Goal: Task Accomplishment & Management: Manage account settings

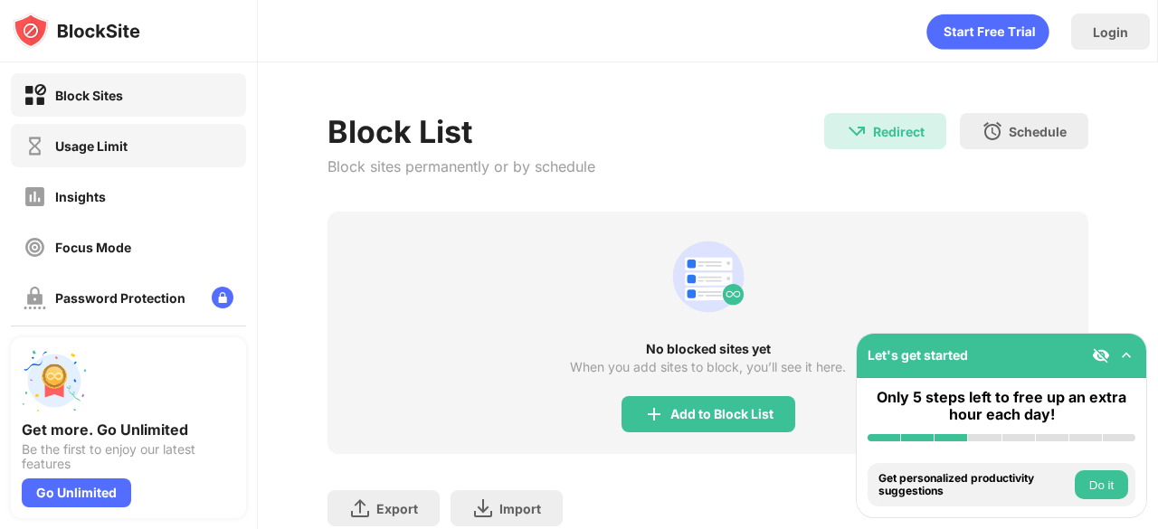
click at [173, 150] on div "Usage Limit" at bounding box center [128, 145] width 235 height 43
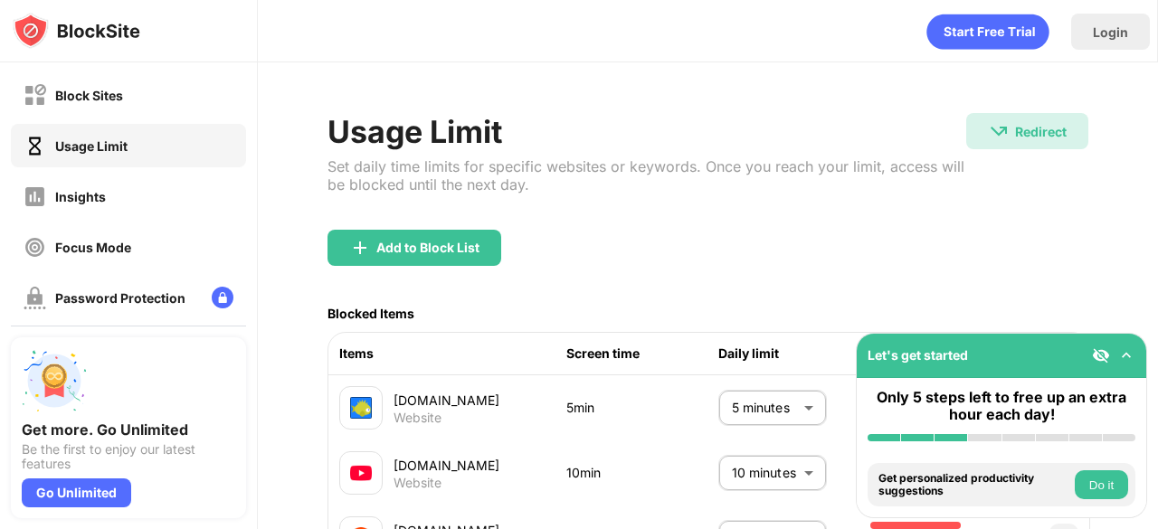
scroll to position [180, 0]
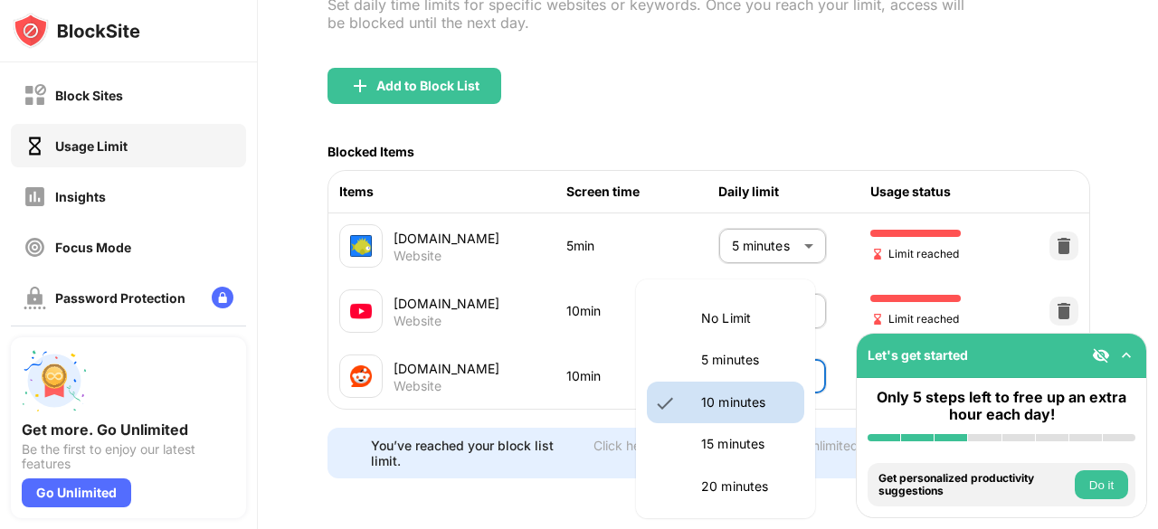
click at [720, 338] on body "Block Sites Usage Limit Insights Focus Mode Password Protection Custom Block Pa…" at bounding box center [579, 264] width 1158 height 529
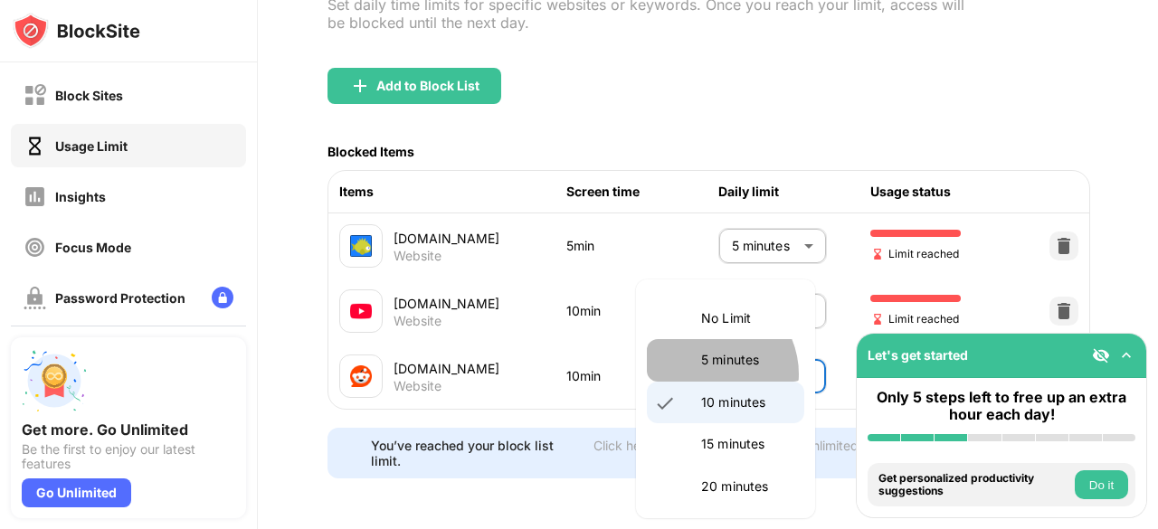
click at [708, 374] on li "5 minutes" at bounding box center [725, 360] width 157 height 42
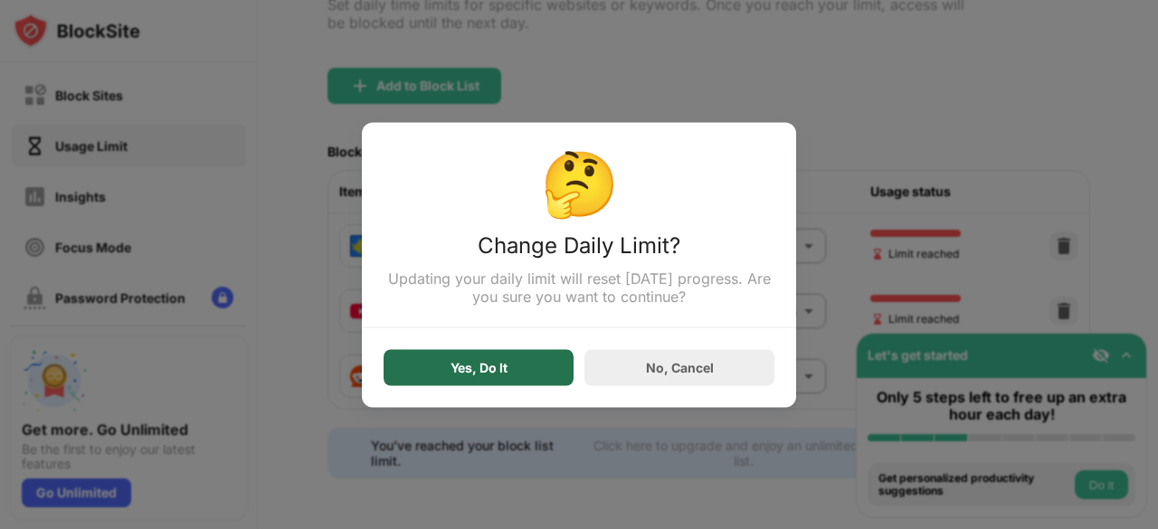
click at [525, 384] on div "Yes, Do It" at bounding box center [479, 367] width 190 height 36
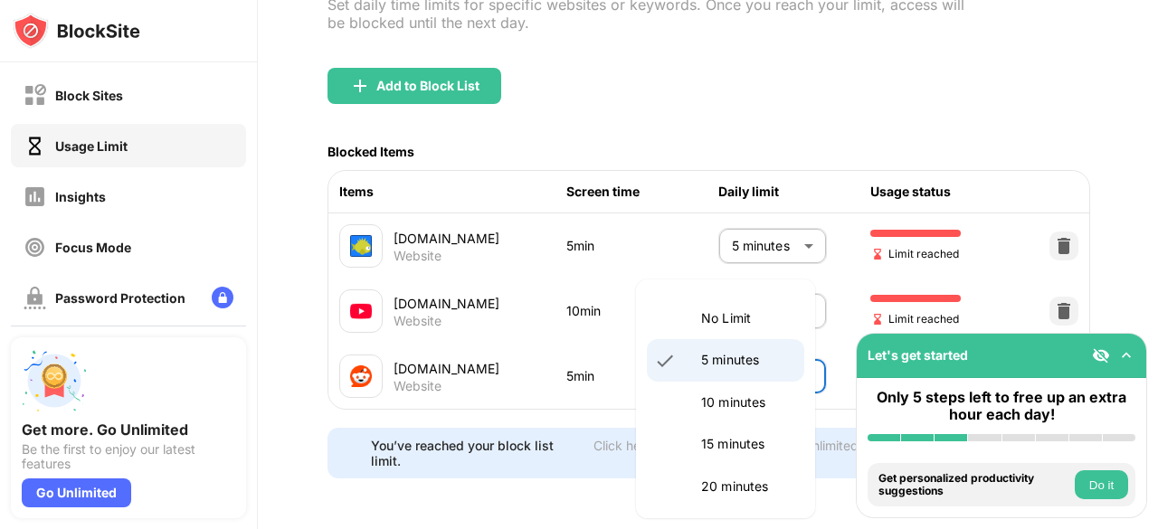
click at [775, 347] on body "Block Sites Usage Limit Insights Focus Mode Password Protection Custom Block Pa…" at bounding box center [579, 264] width 1158 height 529
click at [697, 401] on li "10 minutes" at bounding box center [725, 403] width 157 height 42
type input "**"
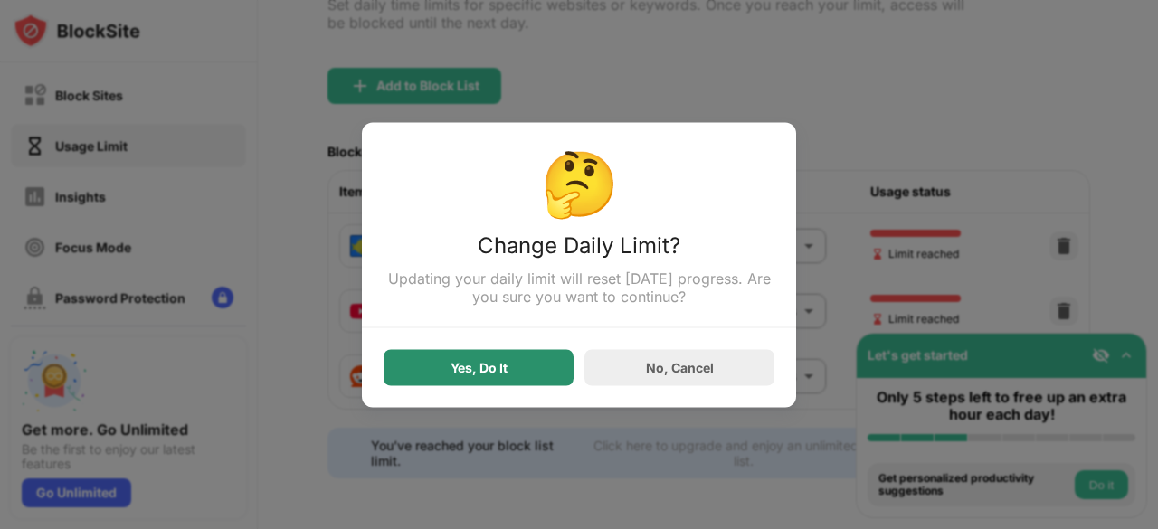
click at [572, 373] on div "Yes, Do It" at bounding box center [479, 367] width 190 height 36
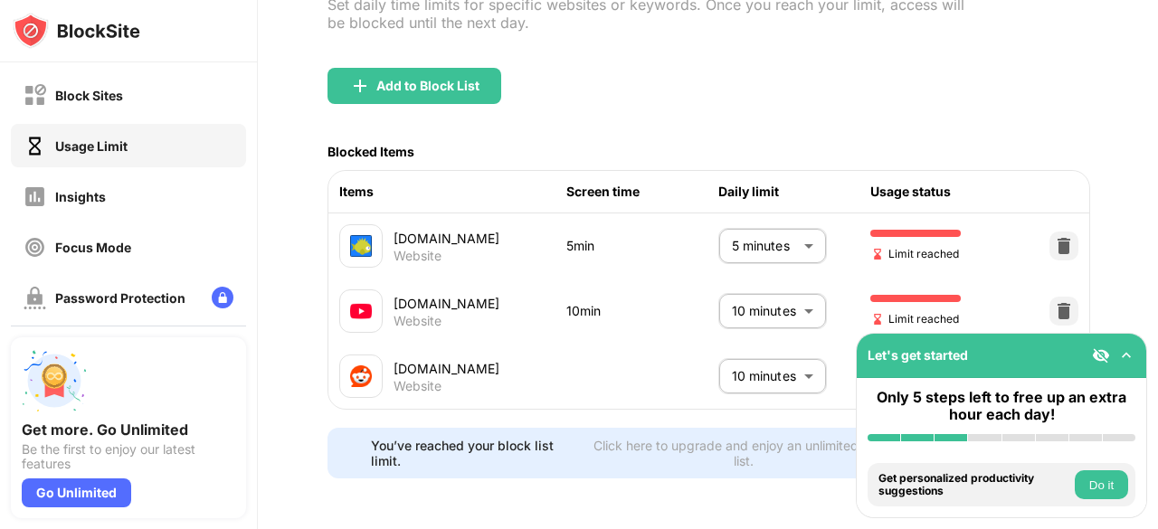
drag, startPoint x: 676, startPoint y: 24, endPoint x: 693, endPoint y: -37, distance: 63.0
click at [693, 0] on html "Block Sites Usage Limit Insights Focus Mode Password Protection Custom Block Pa…" at bounding box center [579, 264] width 1158 height 529
click at [737, 296] on body "Block Sites Usage Limit Insights Focus Mode Password Protection Custom Block Pa…" at bounding box center [579, 264] width 1158 height 529
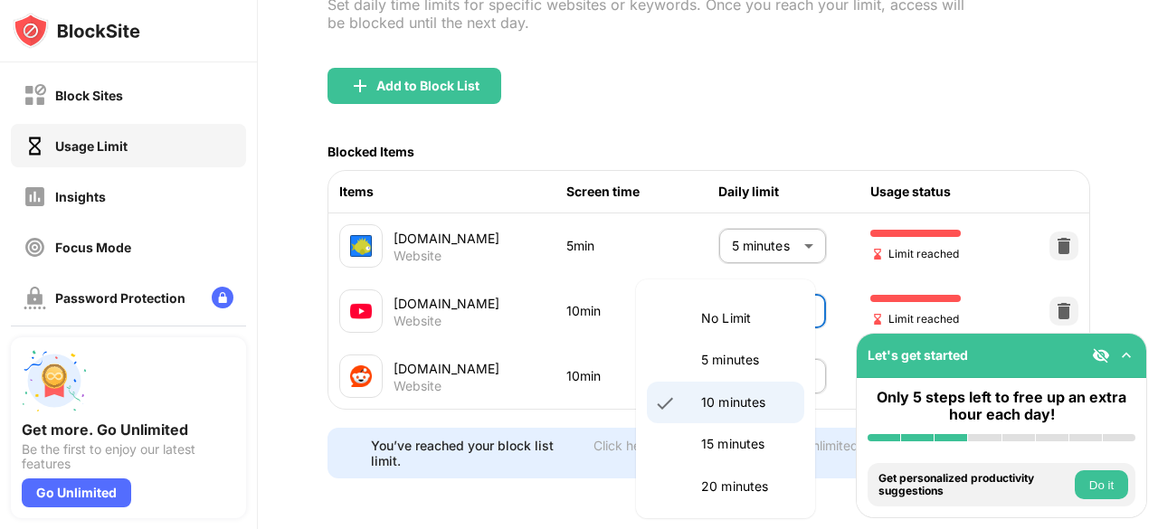
click at [710, 452] on p "15 minutes" at bounding box center [747, 444] width 92 height 20
type input "**"
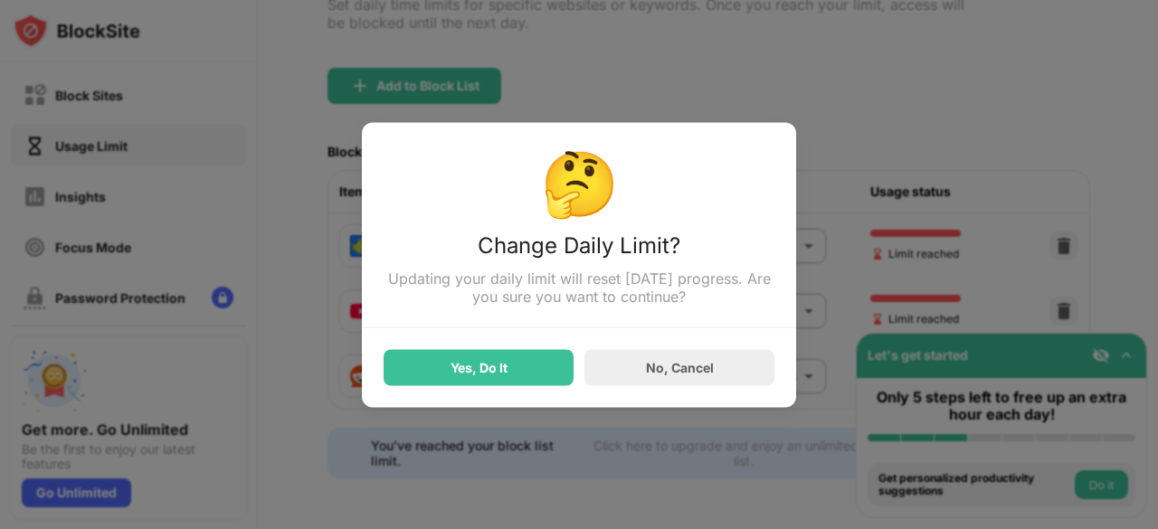
click at [536, 379] on div "Yes, Do It" at bounding box center [479, 367] width 190 height 36
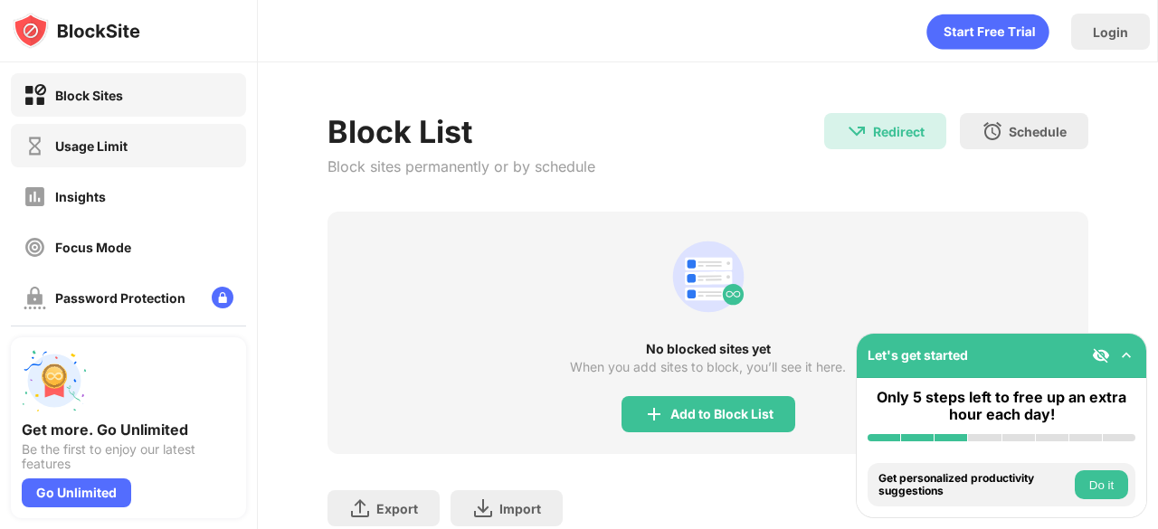
click at [112, 137] on div "Usage Limit" at bounding box center [76, 146] width 104 height 23
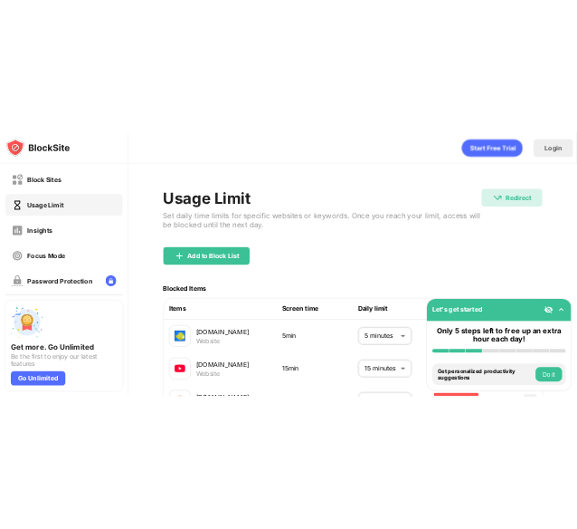
scroll to position [180, 0]
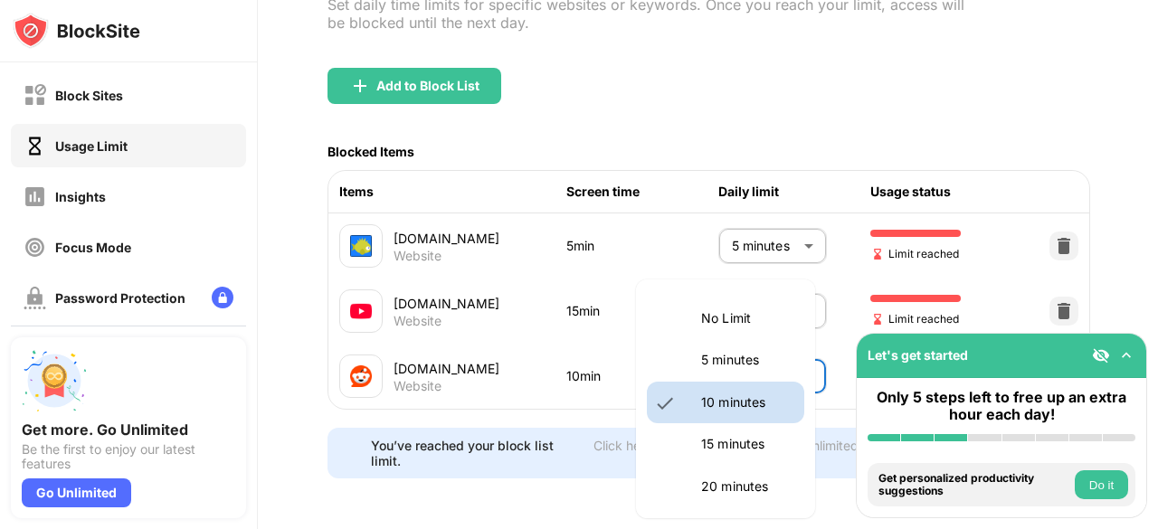
click at [758, 343] on body "Block Sites Usage Limit Insights Focus Mode Password Protection Custom Block Pa…" at bounding box center [579, 264] width 1158 height 529
click at [712, 352] on p "5 minutes" at bounding box center [747, 360] width 92 height 20
type input "*"
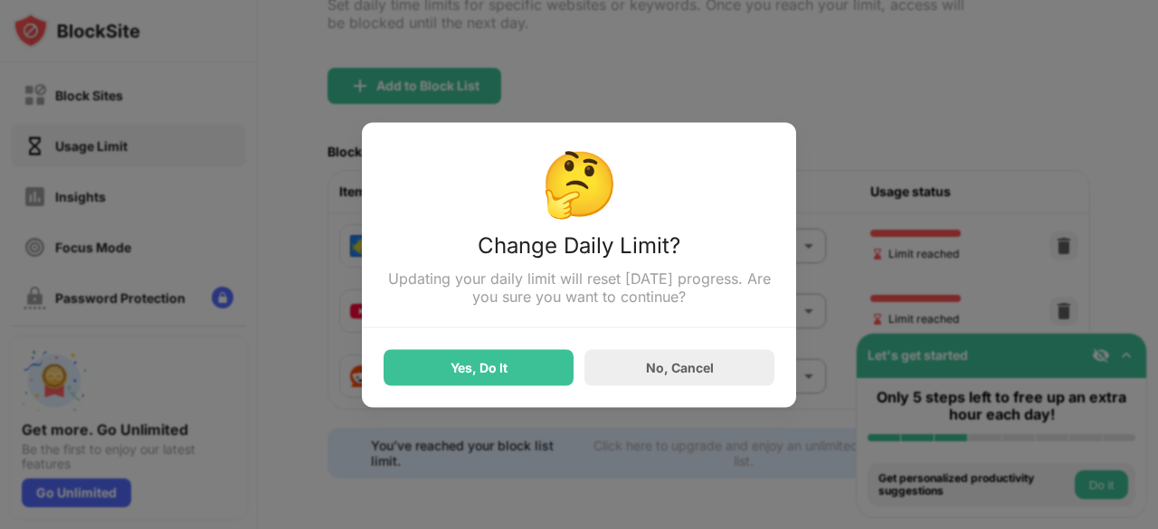
click at [804, 272] on div at bounding box center [579, 264] width 1158 height 529
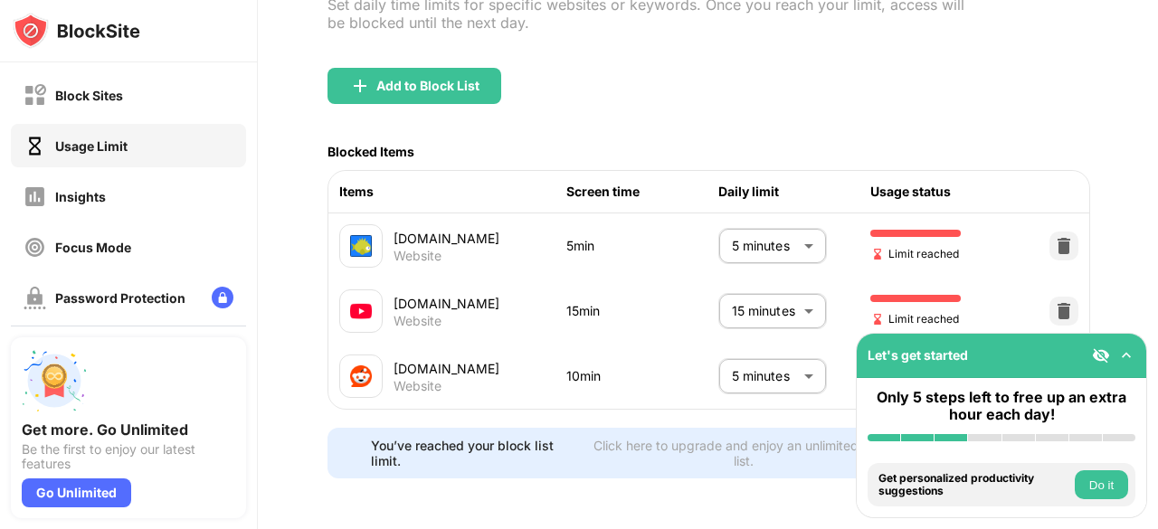
click at [789, 285] on body "Block Sites Usage Limit Insights Focus Mode Password Protection Custom Block Pa…" at bounding box center [579, 264] width 1158 height 529
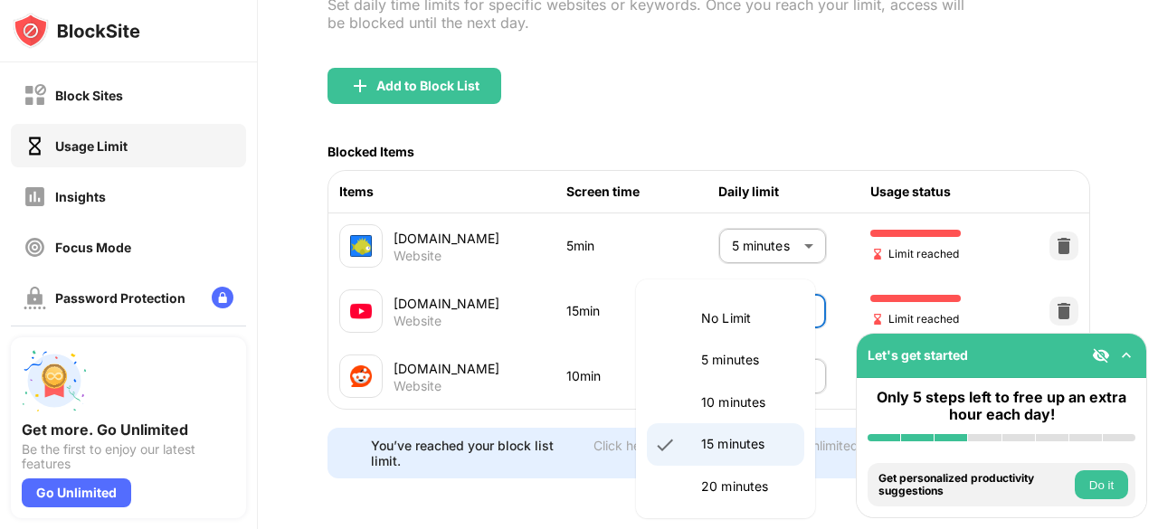
click at [731, 409] on p "10 minutes" at bounding box center [747, 403] width 92 height 20
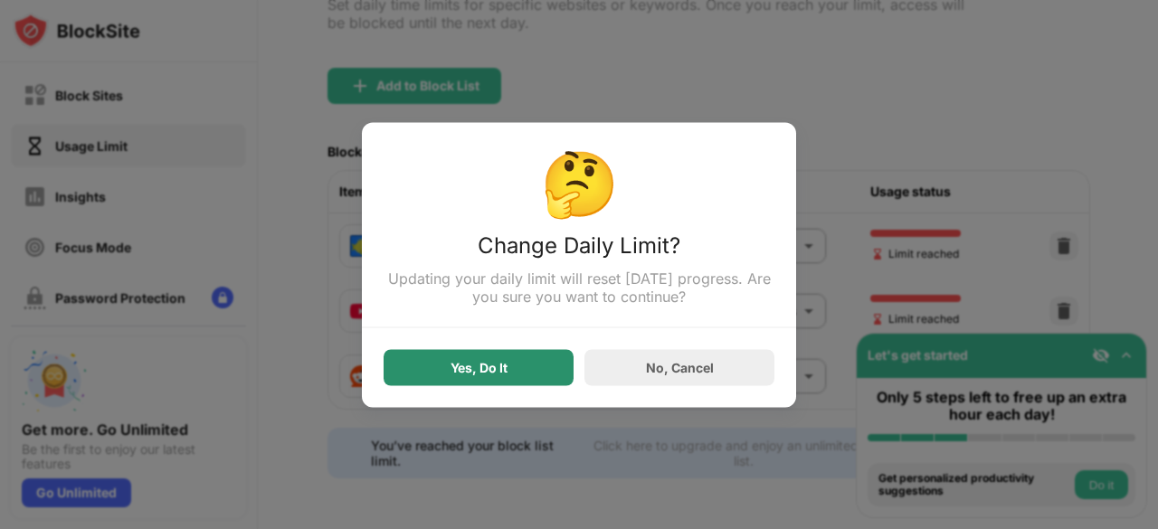
click at [552, 374] on div "Yes, Do It" at bounding box center [479, 367] width 190 height 36
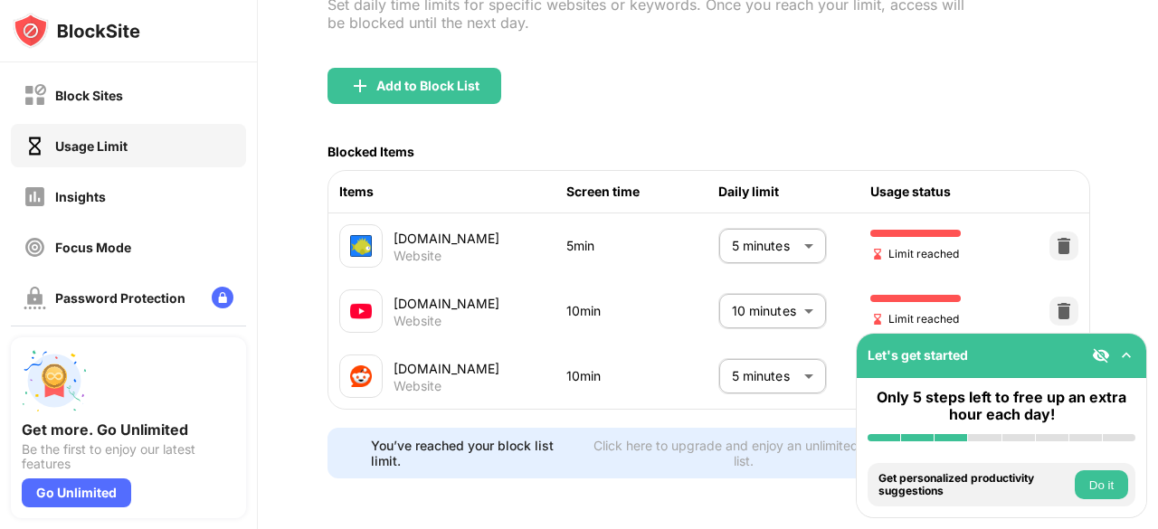
click at [764, 283] on body "Block Sites Usage Limit Insights Focus Mode Password Protection Custom Block Pa…" at bounding box center [579, 264] width 1158 height 529
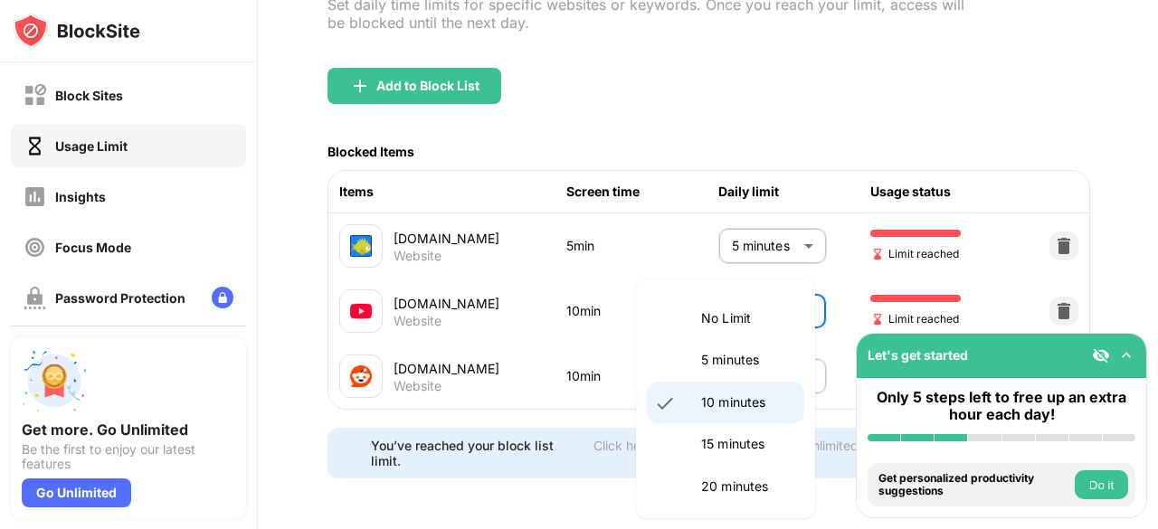
click at [740, 356] on p "5 minutes" at bounding box center [747, 360] width 92 height 20
type input "*"
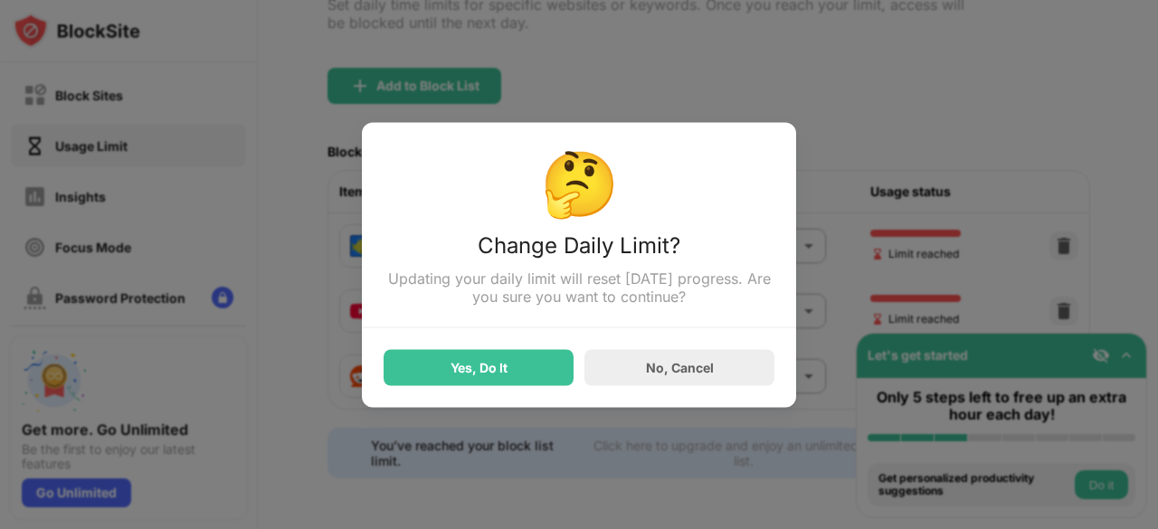
click at [556, 358] on div "Yes, Do It" at bounding box center [479, 367] width 190 height 36
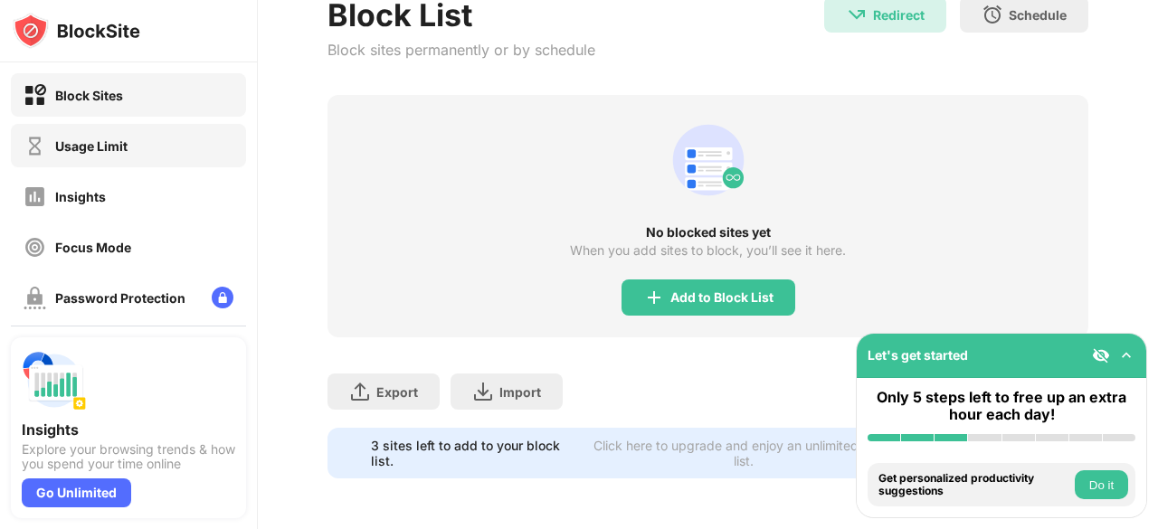
click at [170, 149] on div "Usage Limit" at bounding box center [128, 145] width 235 height 43
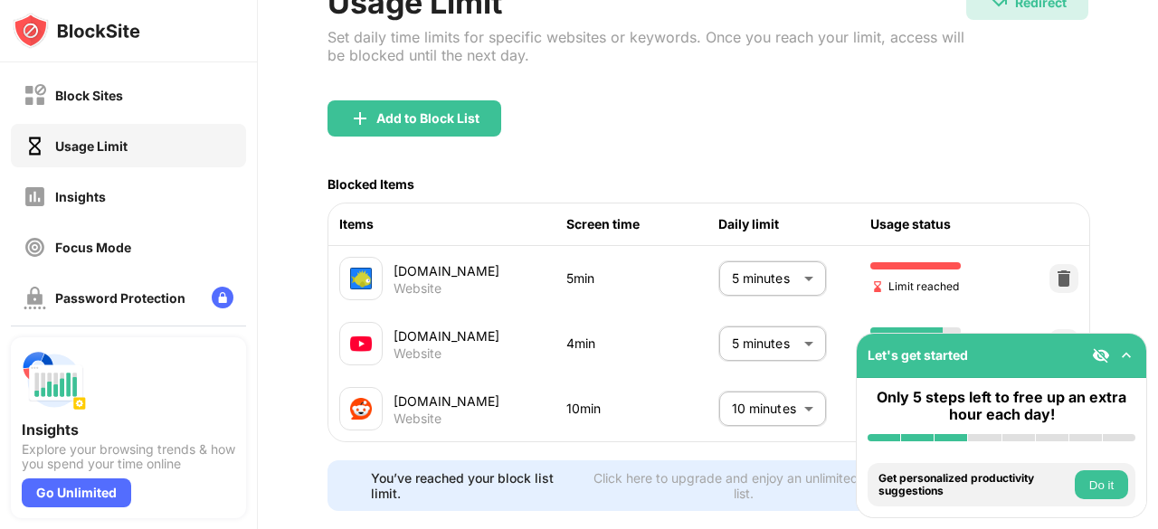
scroll to position [180, 0]
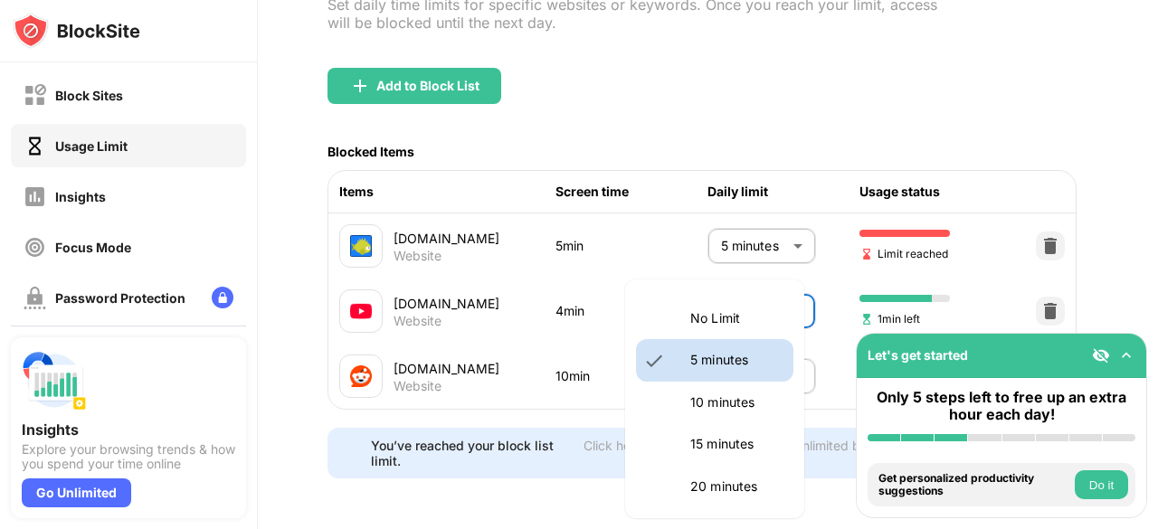
click at [728, 305] on body "Block Sites Usage Limit Insights Focus Mode Password Protection Custom Block Pa…" at bounding box center [579, 264] width 1158 height 529
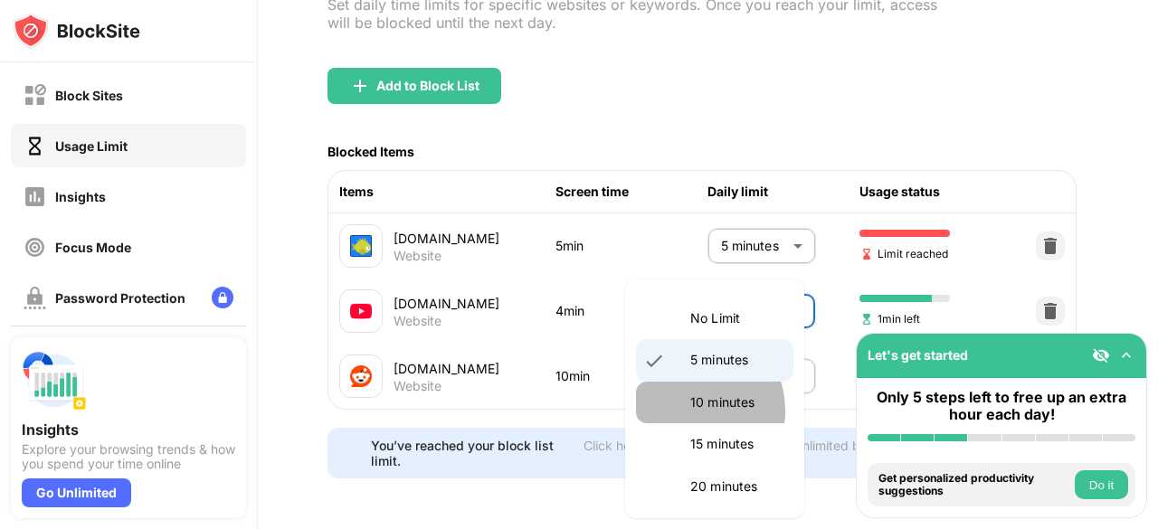
click at [686, 412] on li "10 minutes" at bounding box center [714, 403] width 157 height 42
type input "**"
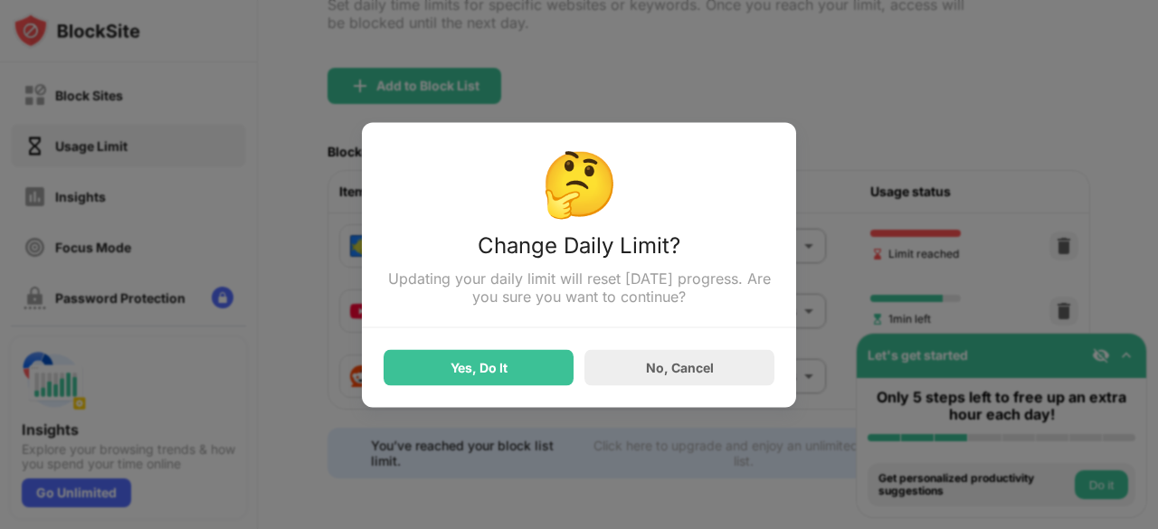
click at [536, 364] on div "Yes, Do It" at bounding box center [479, 367] width 190 height 36
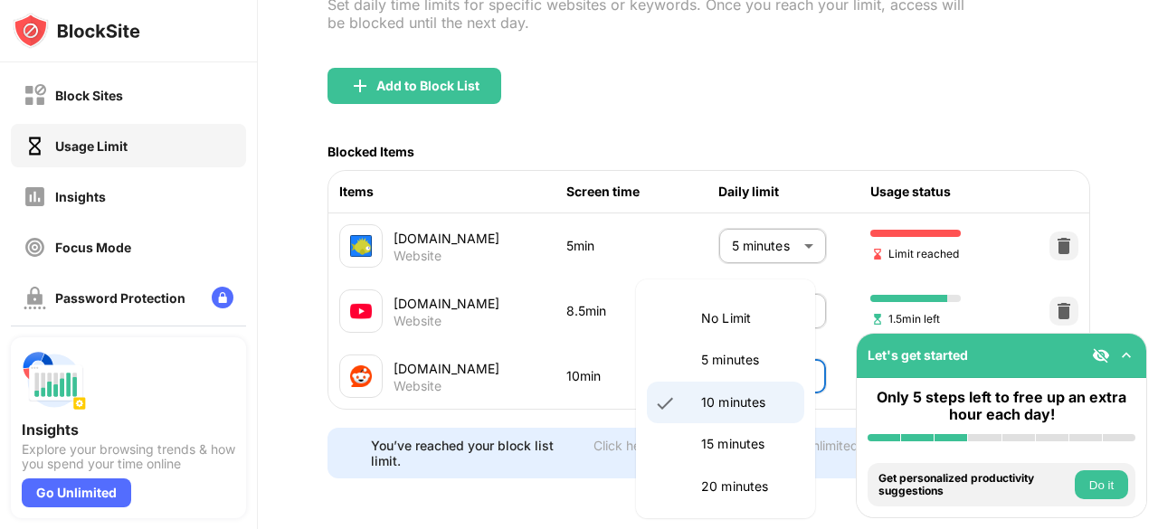
click at [748, 335] on body "Block Sites Usage Limit Insights Focus Mode Password Protection Custom Block Pa…" at bounding box center [579, 264] width 1158 height 529
click at [731, 381] on li "5 minutes" at bounding box center [725, 360] width 157 height 42
type input "*"
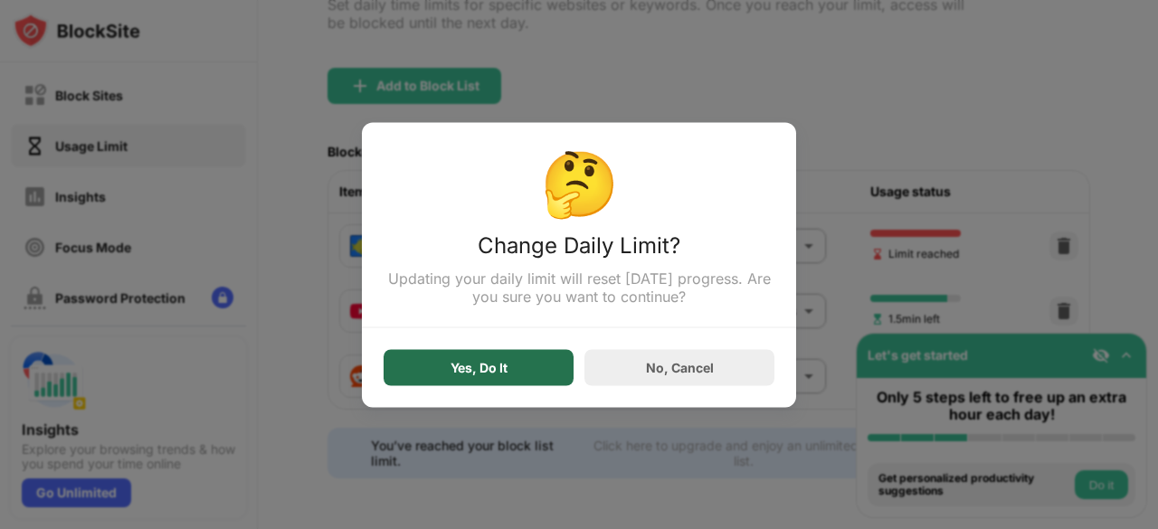
click at [534, 370] on div "Yes, Do It" at bounding box center [479, 367] width 190 height 36
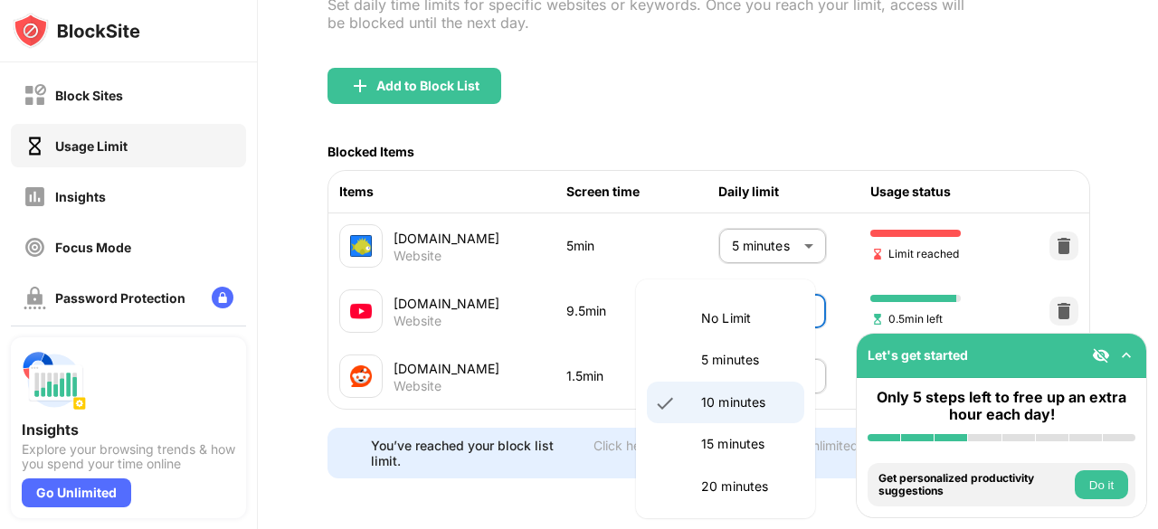
click at [744, 281] on body "Block Sites Usage Limit Insights Focus Mode Password Protection Custom Block Pa…" at bounding box center [579, 264] width 1158 height 529
click at [722, 371] on li "5 minutes" at bounding box center [725, 360] width 157 height 42
type input "*"
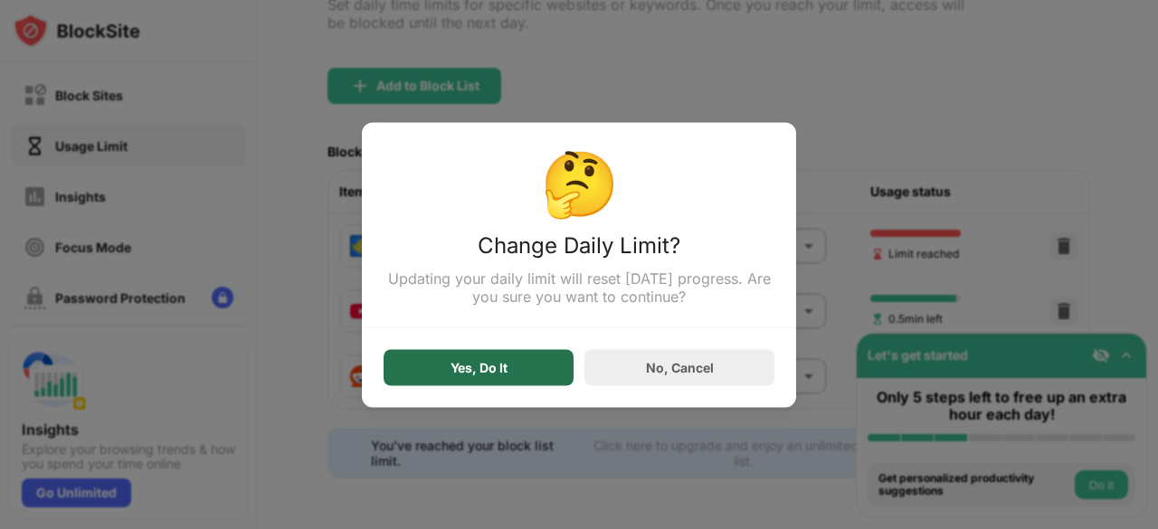
click at [570, 366] on div "Yes, Do It" at bounding box center [479, 367] width 190 height 36
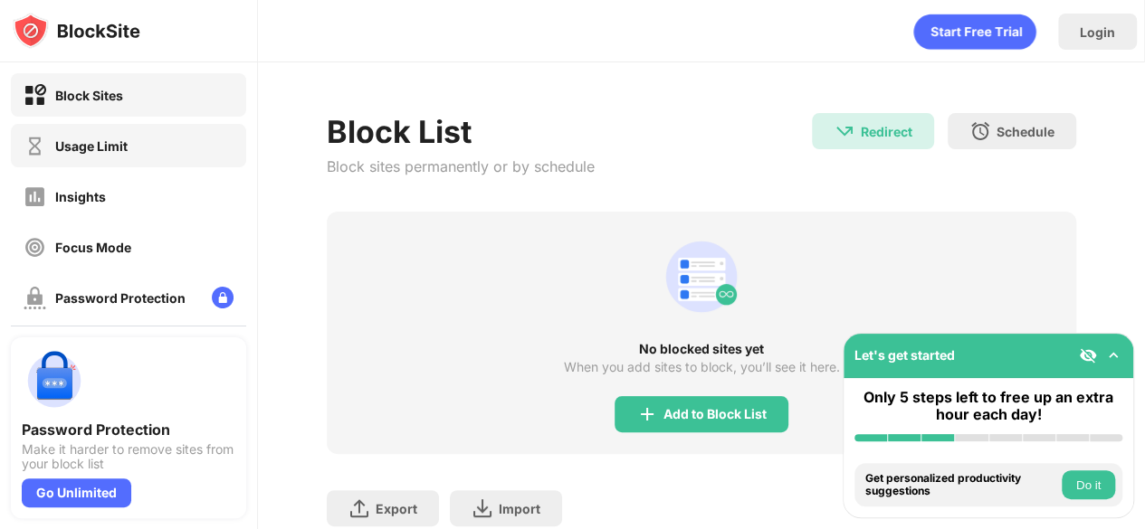
click at [173, 128] on div "Usage Limit" at bounding box center [128, 145] width 235 height 43
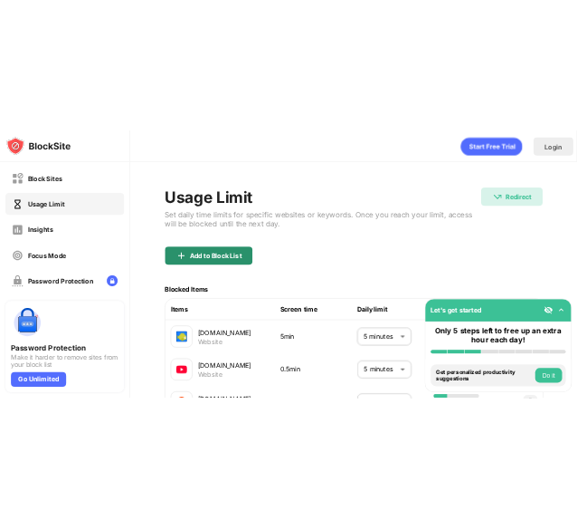
scroll to position [180, 0]
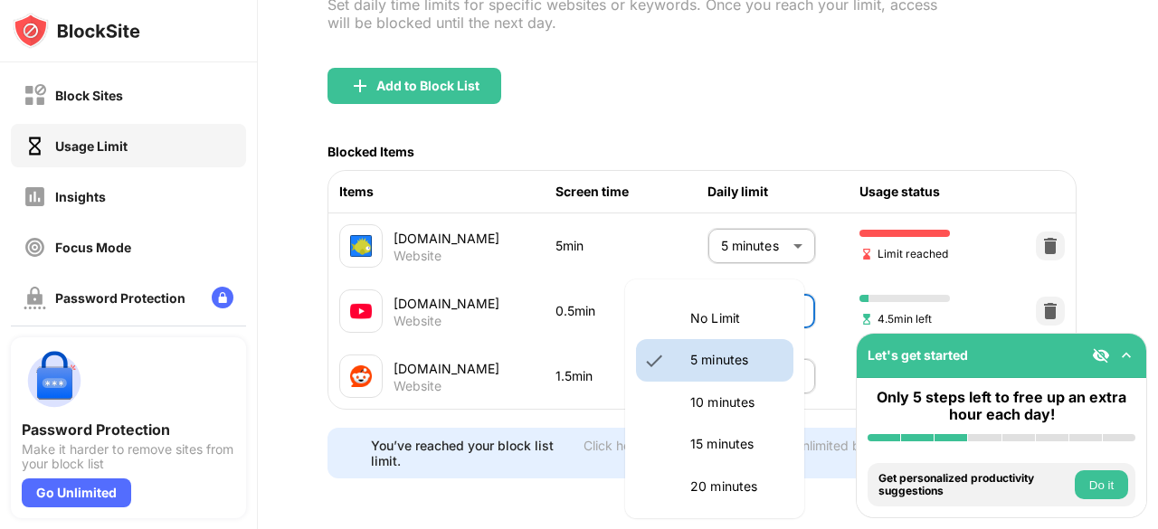
click at [731, 300] on body "Block Sites Usage Limit Insights Focus Mode Password Protection Custom Block Pa…" at bounding box center [579, 264] width 1158 height 529
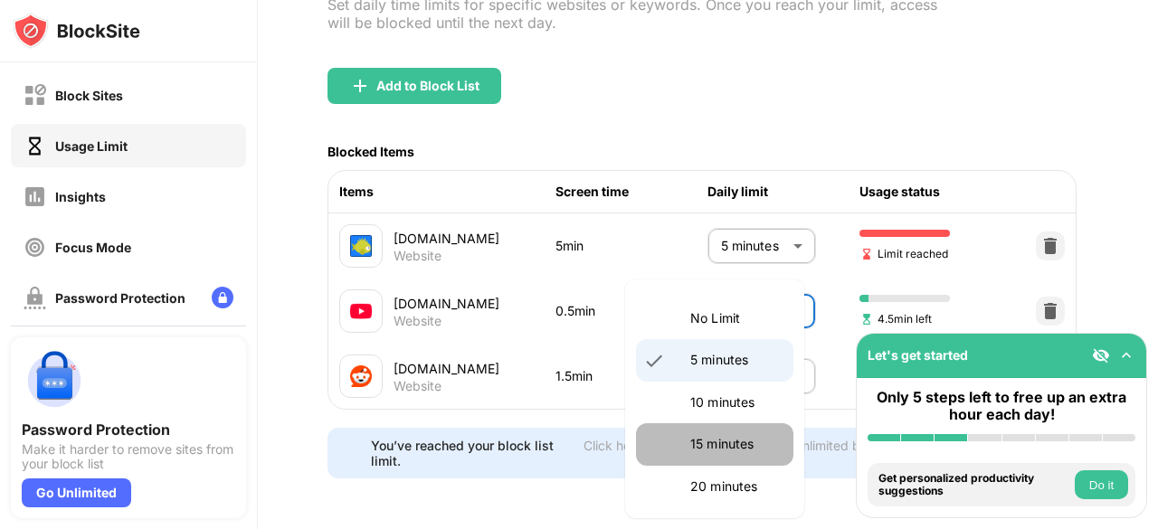
click at [717, 443] on p "15 minutes" at bounding box center [737, 444] width 92 height 20
type input "**"
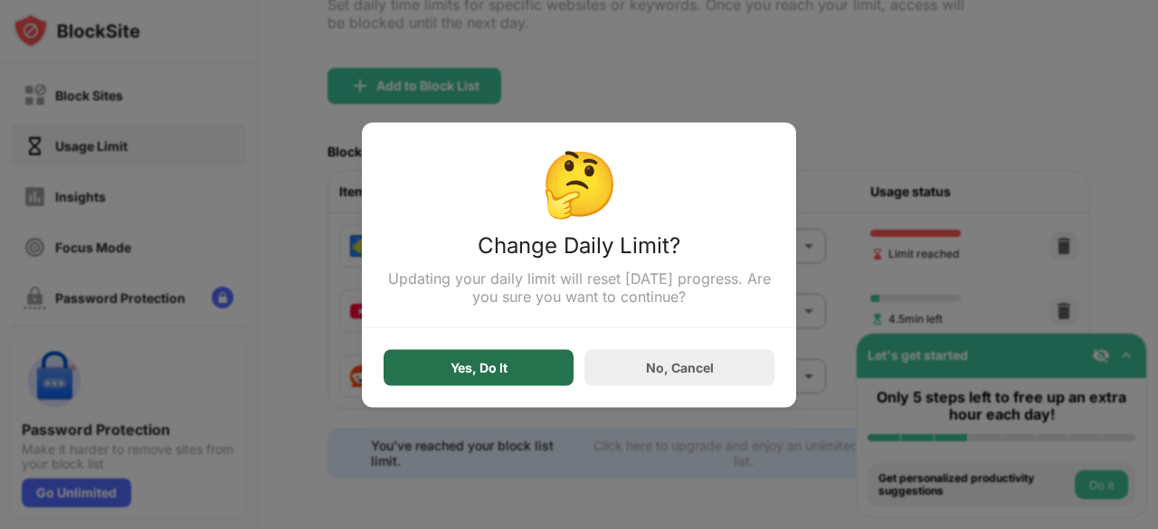
click at [554, 376] on div "Yes, Do It" at bounding box center [479, 367] width 190 height 36
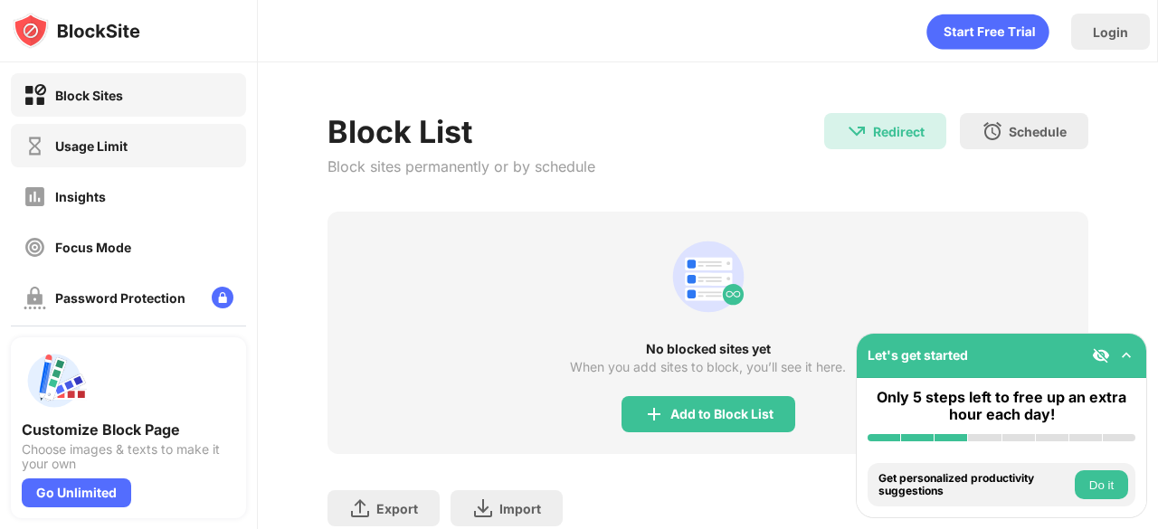
click at [108, 146] on div "Usage Limit" at bounding box center [91, 145] width 72 height 15
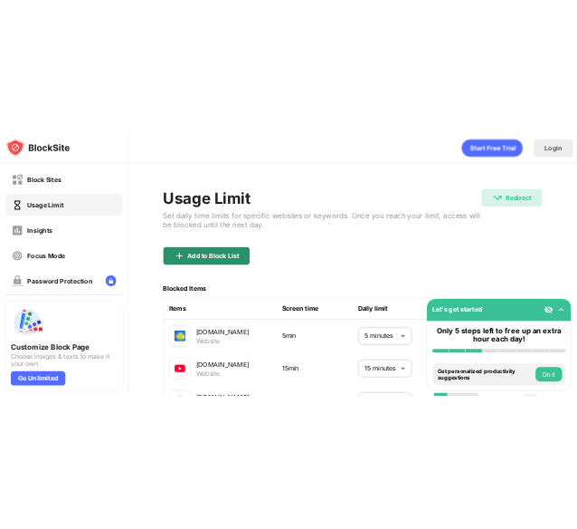
scroll to position [180, 0]
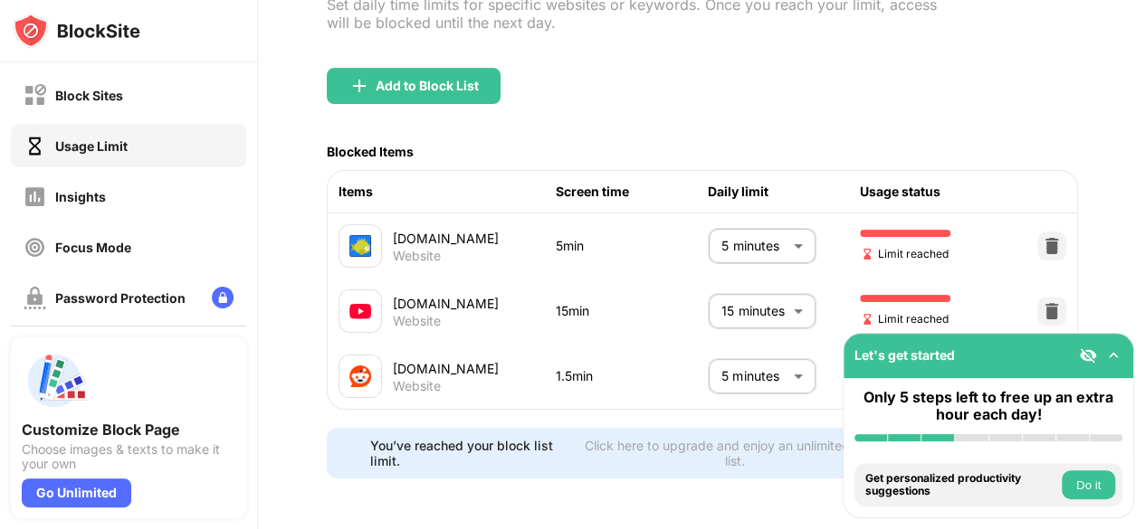
click at [685, 367] on div "[DOMAIN_NAME] Website 1.5min 5 minutes * ​ 3.5min left" at bounding box center [702, 376] width 749 height 65
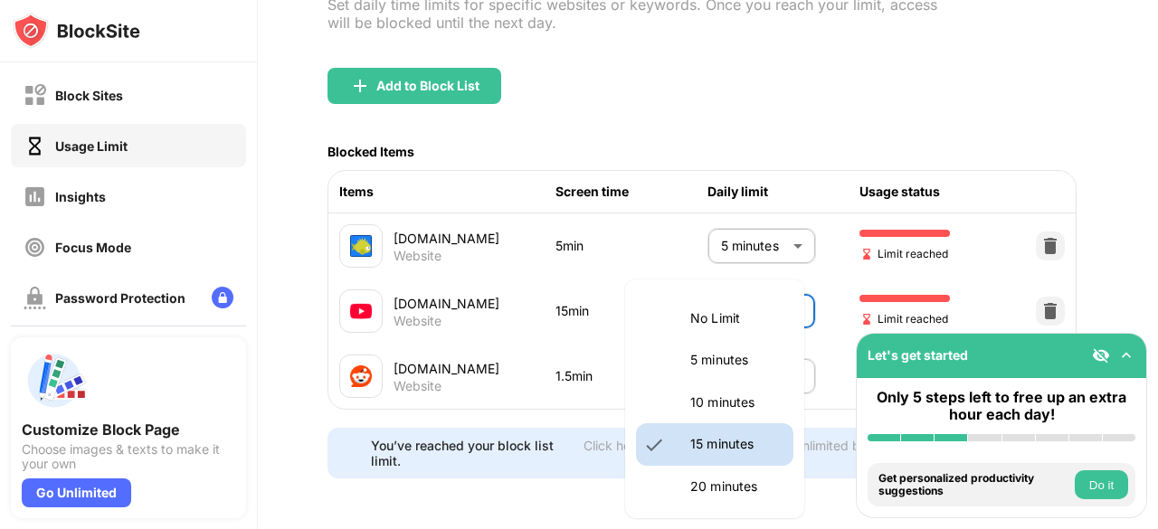
click at [726, 296] on body "Block Sites Usage Limit Insights Focus Mode Password Protection Custom Block Pa…" at bounding box center [579, 264] width 1158 height 529
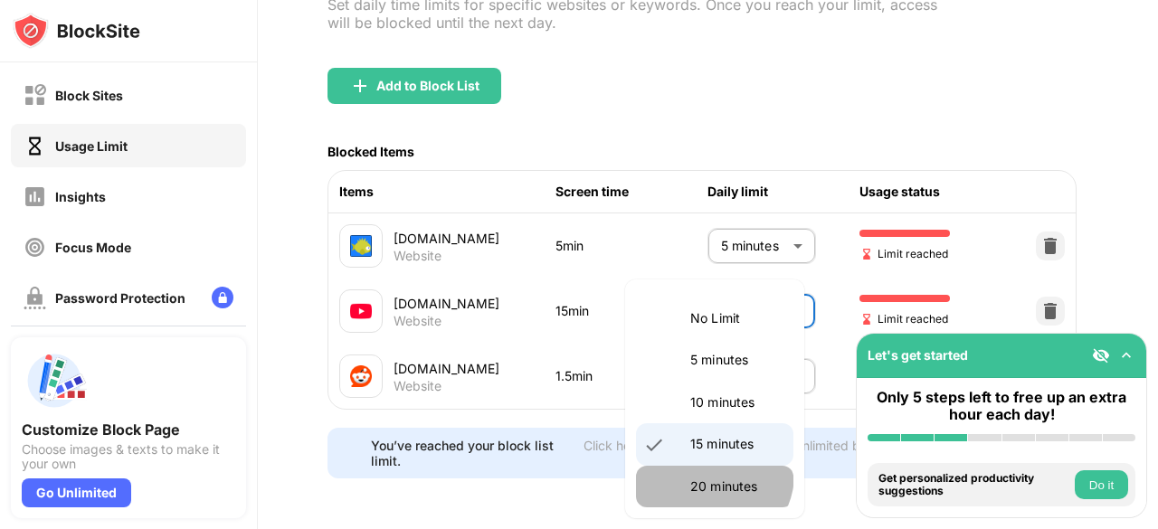
click at [711, 475] on li "20 minutes" at bounding box center [714, 487] width 157 height 42
type input "**"
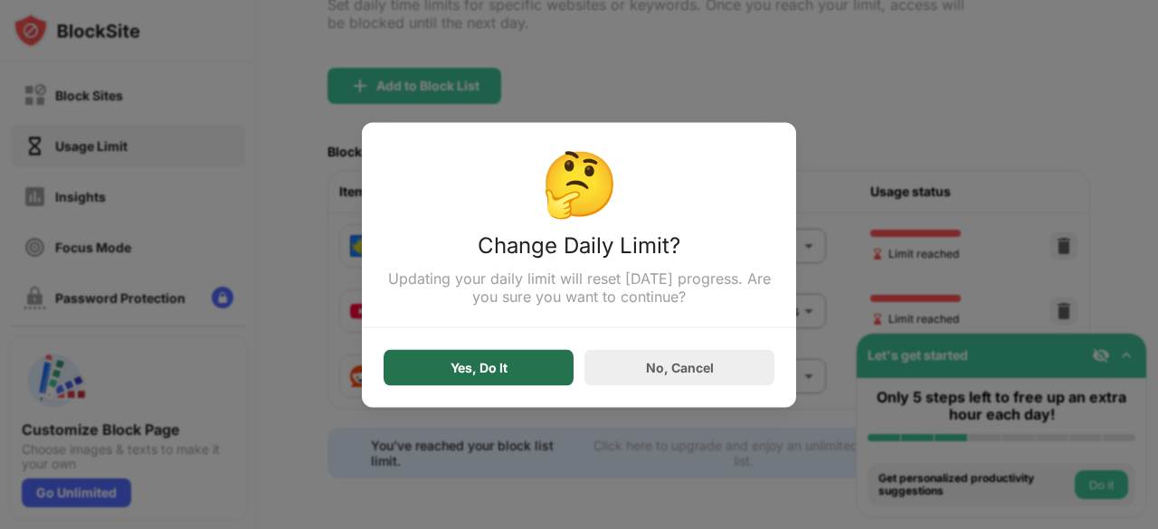
click at [503, 358] on div "Yes, Do It" at bounding box center [479, 367] width 190 height 36
